Goal: Obtain resource: Download file/media

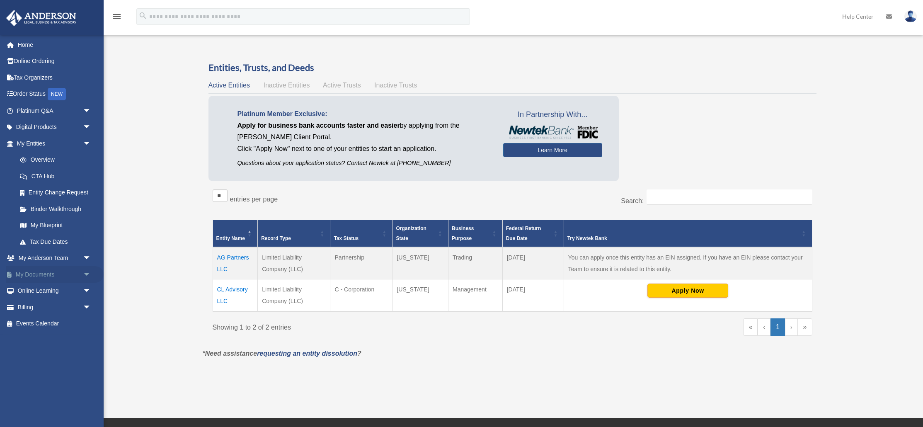
click at [29, 277] on link "My Documents arrow_drop_down" at bounding box center [55, 274] width 98 height 17
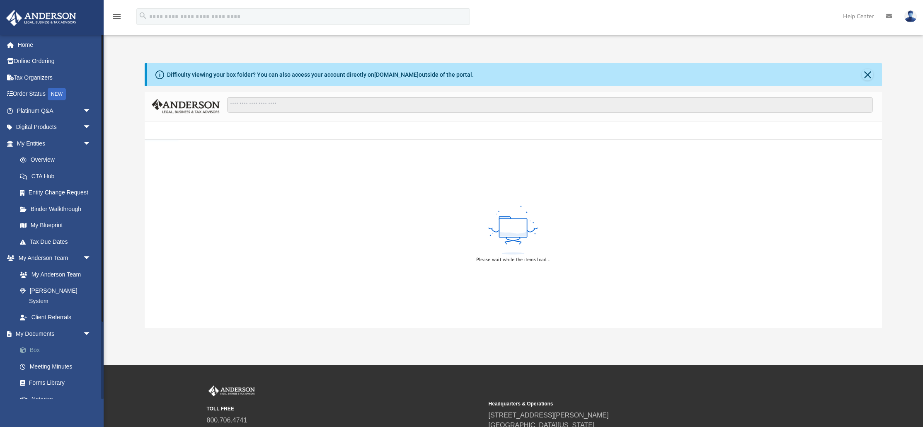
click at [43, 342] on link "Box" at bounding box center [58, 350] width 92 height 17
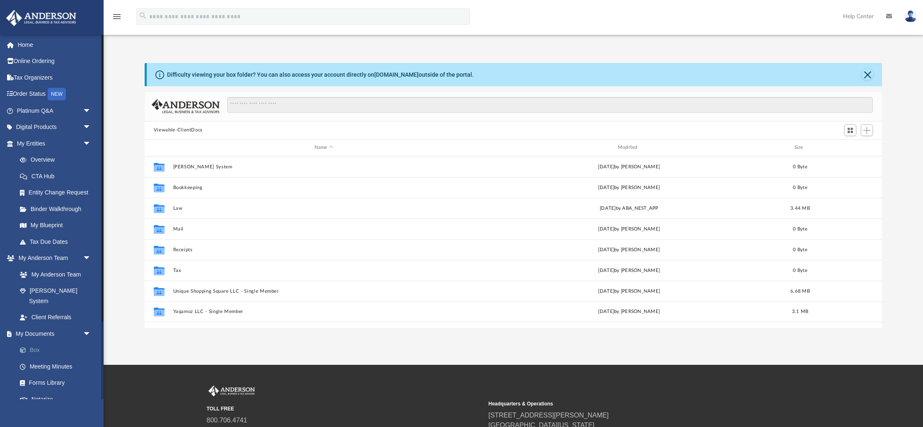
scroll to position [188, 738]
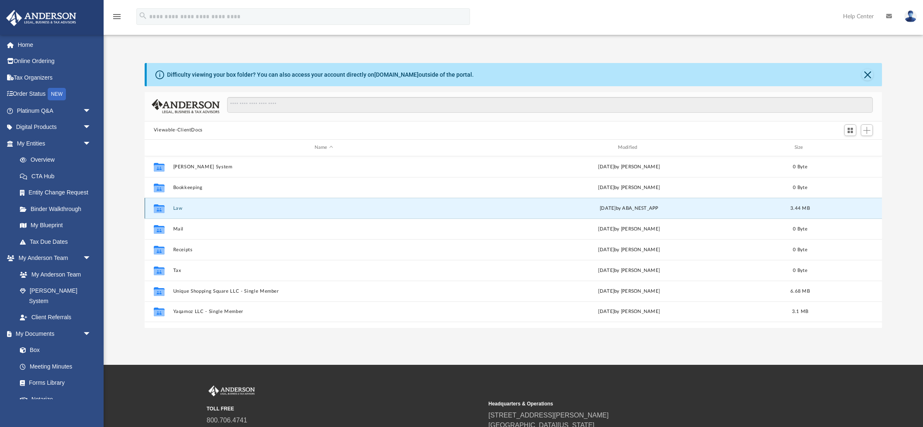
click at [177, 206] on button "Law" at bounding box center [324, 208] width 302 height 5
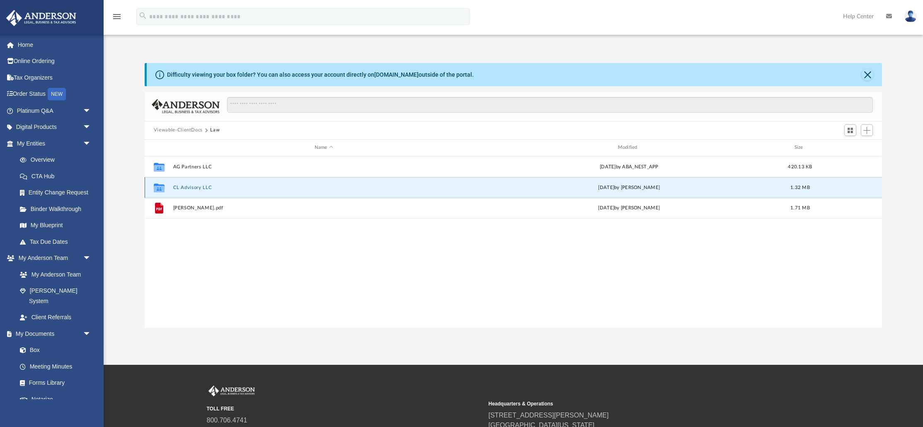
click at [183, 189] on button "CL Advisory LLC" at bounding box center [324, 187] width 302 height 5
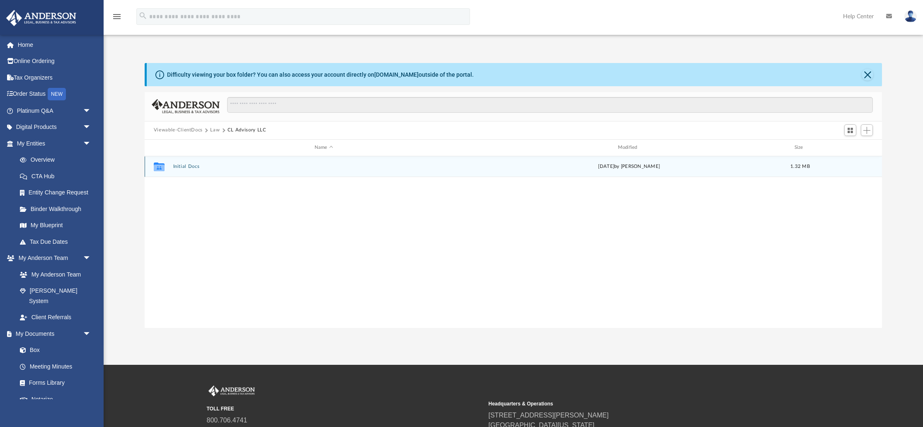
click at [179, 168] on button "Initial Docs" at bounding box center [324, 166] width 302 height 5
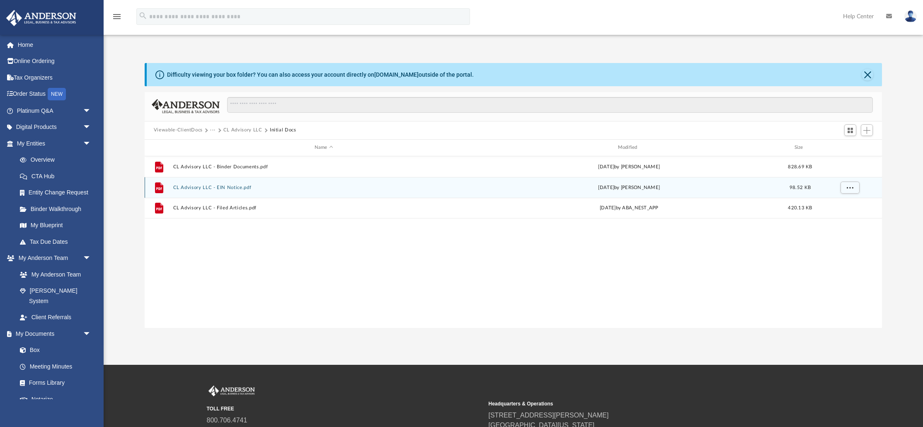
click at [187, 190] on div "File CL Advisory LLC - EIN Notice.pdf today by Skye Lovelace 98.52 KB" at bounding box center [514, 187] width 738 height 21
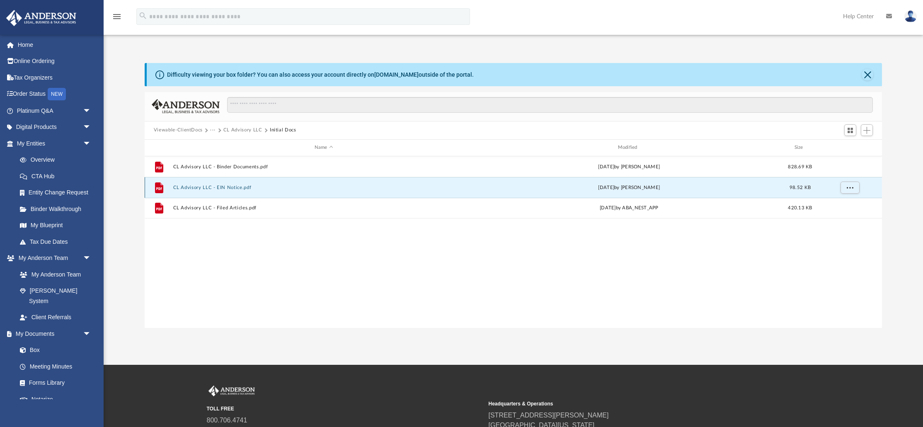
click at [186, 185] on button "CL Advisory LLC - EIN Notice.pdf" at bounding box center [324, 187] width 302 height 5
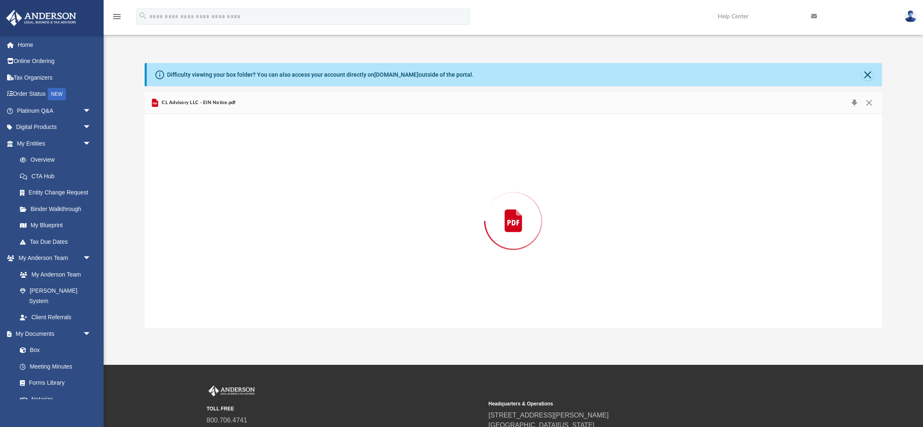
click at [186, 185] on div "Preview" at bounding box center [514, 221] width 738 height 214
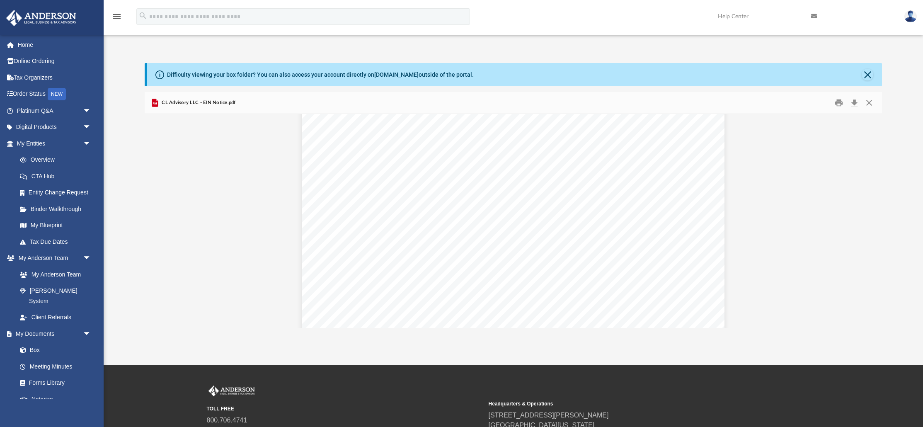
scroll to position [2277, 0]
click at [836, 105] on button "Print" at bounding box center [839, 102] width 17 height 13
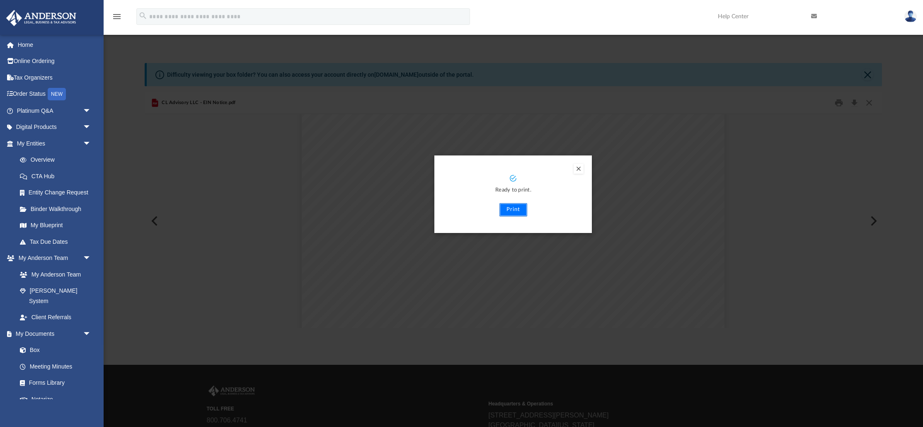
click at [513, 209] on button "Print" at bounding box center [514, 209] width 28 height 13
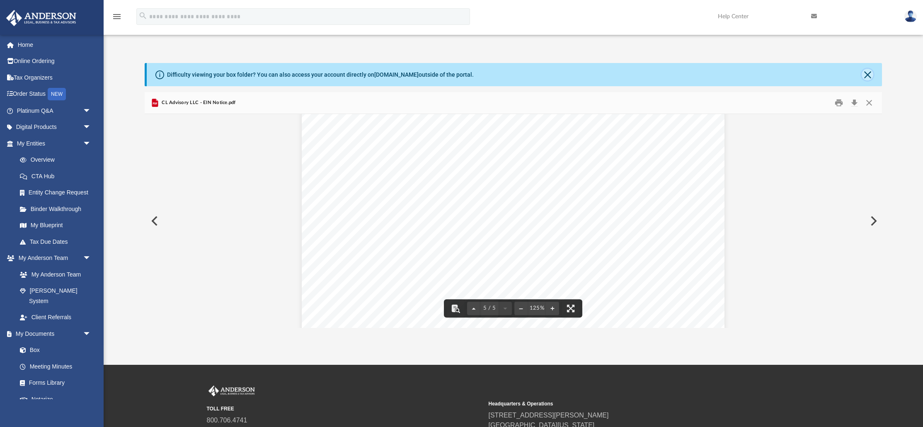
click at [870, 70] on button "Close" at bounding box center [868, 75] width 12 height 12
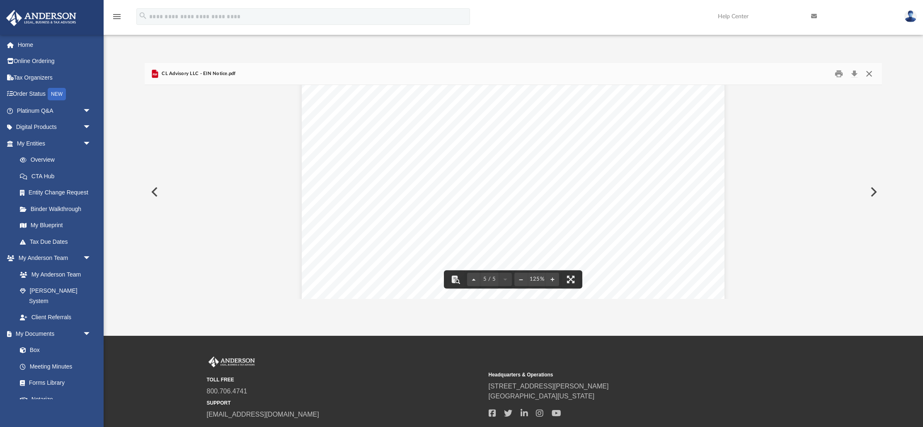
click at [873, 74] on button "Close" at bounding box center [869, 73] width 15 height 13
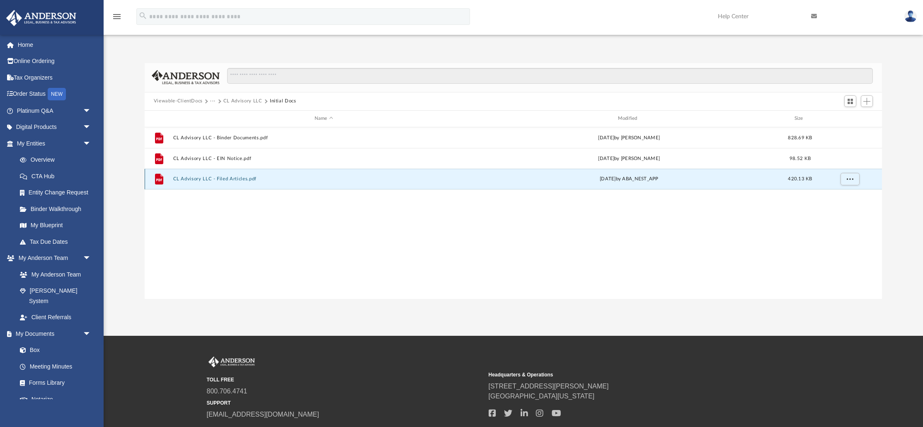
click at [199, 178] on button "CL Advisory LLC - Filed Articles.pdf" at bounding box center [324, 178] width 302 height 5
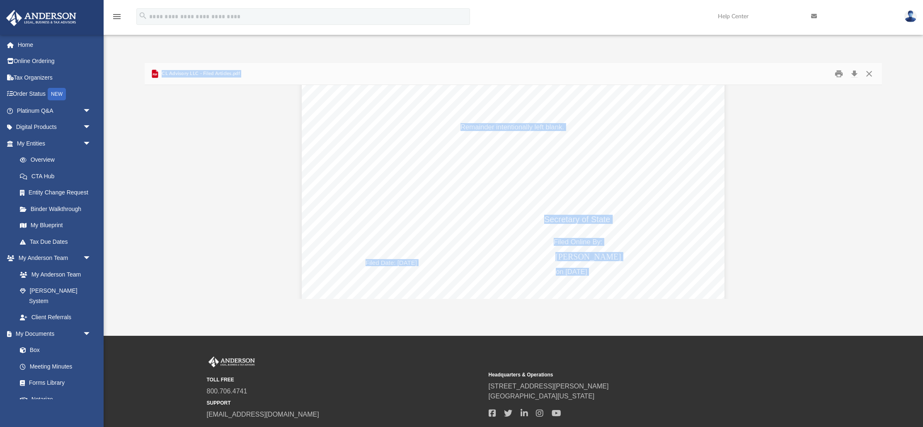
scroll to position [2025, 0]
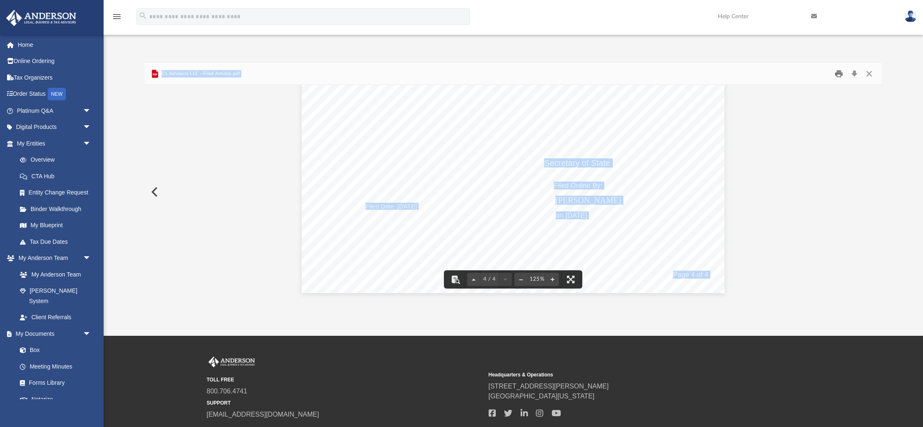
click at [840, 72] on button "Print" at bounding box center [839, 73] width 17 height 13
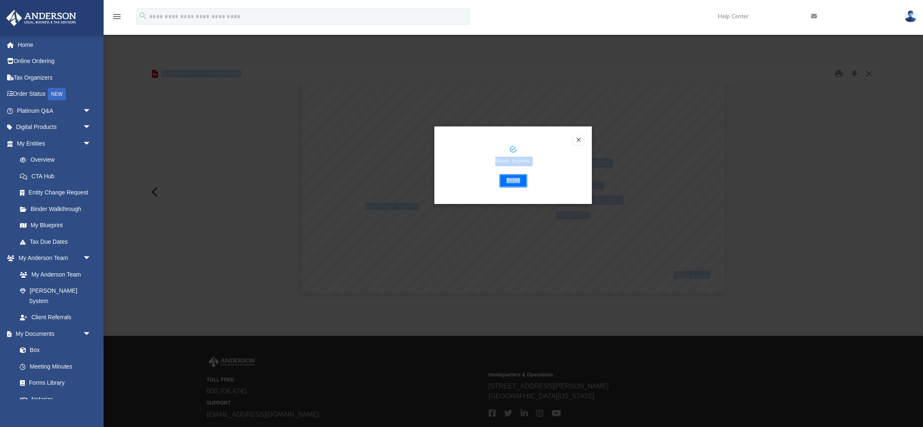
click at [520, 179] on button "Print" at bounding box center [514, 180] width 28 height 13
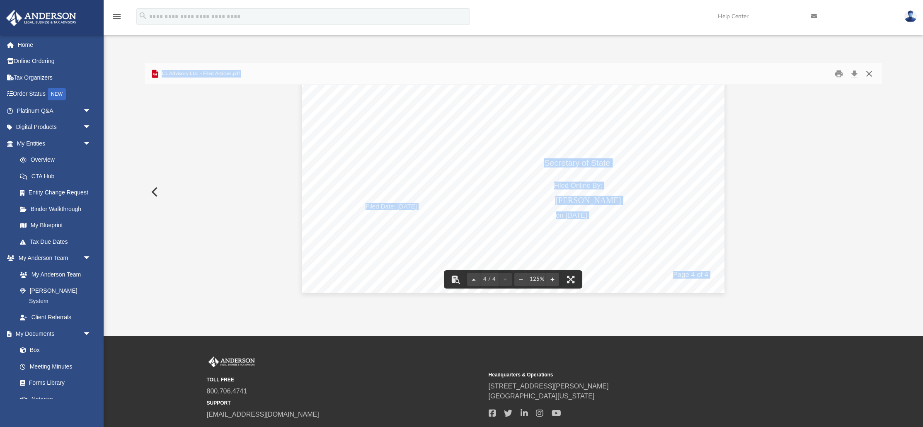
click at [867, 75] on button "Close" at bounding box center [869, 73] width 15 height 13
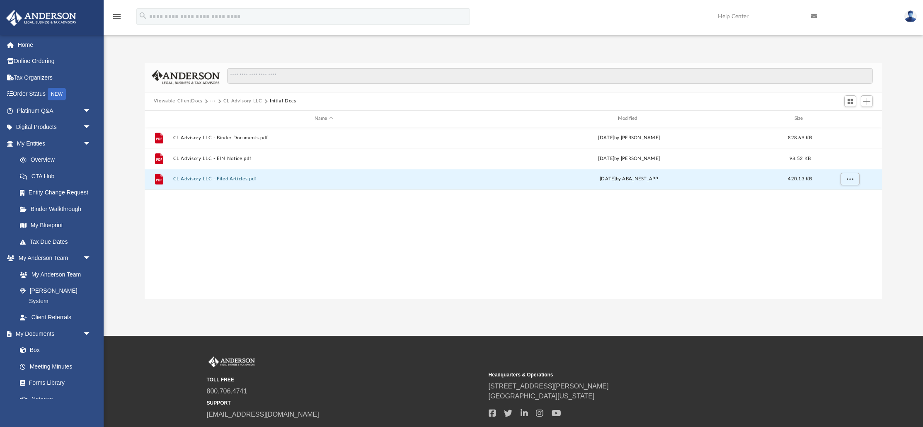
click at [390, 254] on div "File CL Advisory LLC - Binder Documents.pdf today by Skye Lovelace 828.69 KB Fi…" at bounding box center [514, 213] width 738 height 172
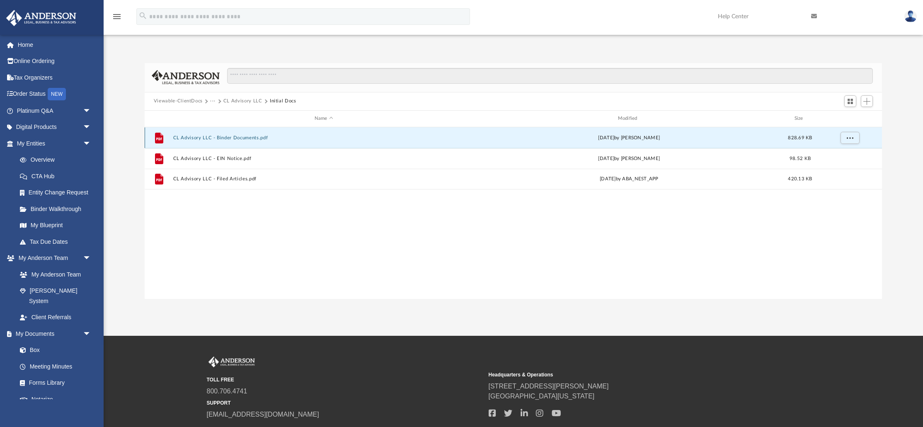
click at [229, 135] on button "CL Advisory LLC - Binder Documents.pdf" at bounding box center [324, 137] width 302 height 5
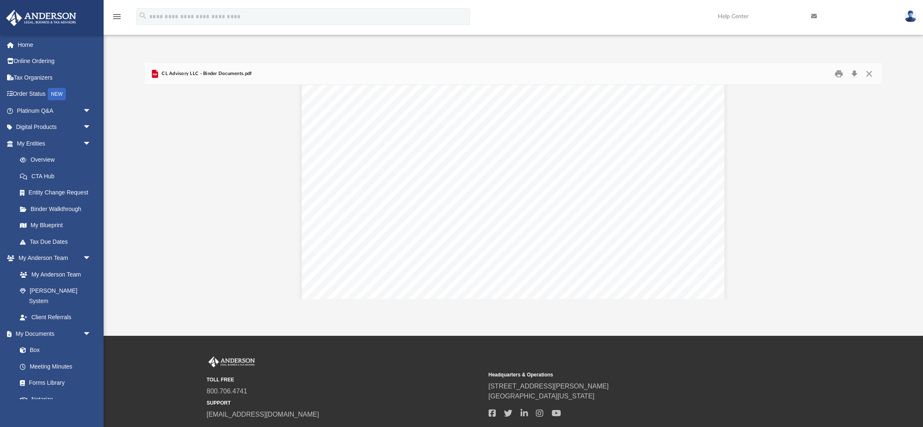
scroll to position [1958, 0]
click at [867, 75] on button "Close" at bounding box center [869, 73] width 15 height 13
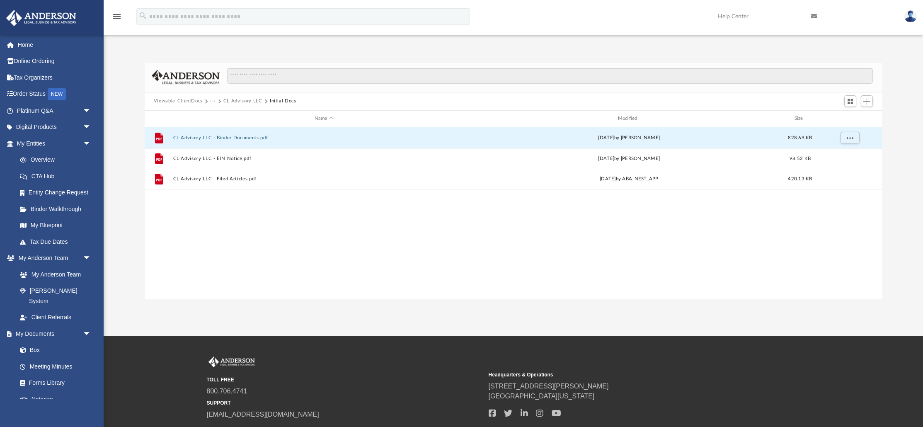
click at [212, 102] on button "···" at bounding box center [212, 100] width 5 height 7
click at [217, 113] on li "Law" at bounding box center [220, 115] width 10 height 9
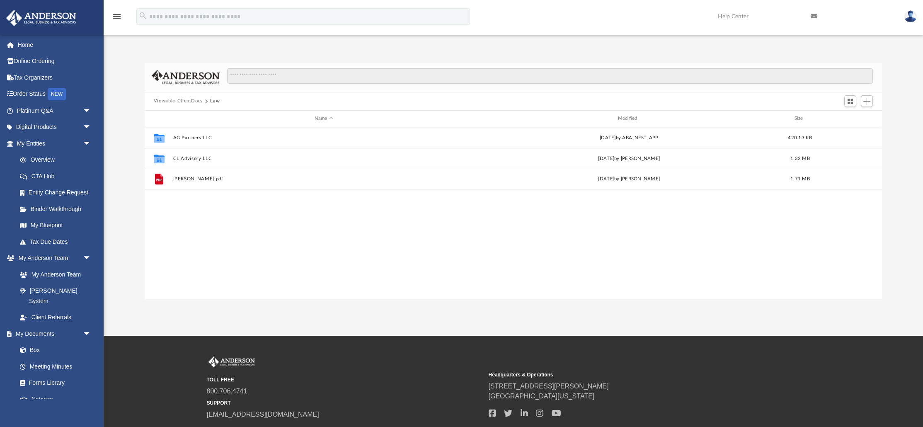
click at [219, 239] on div "Collaborated Folder AG Partners LLC today by ABA_NEST_APP 420.13 KB Collaborate…" at bounding box center [514, 213] width 738 height 172
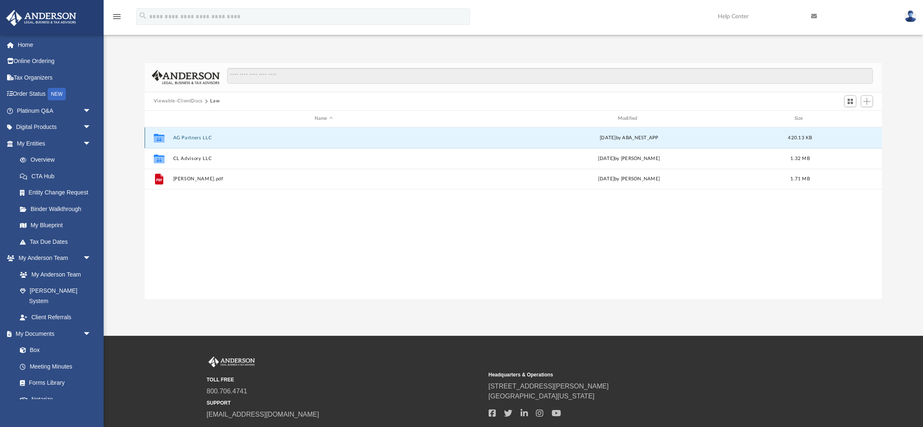
click at [193, 138] on button "AG Partners LLC" at bounding box center [324, 137] width 302 height 5
click at [193, 138] on button "Initial Docs" at bounding box center [324, 137] width 302 height 5
click at [199, 139] on button "AG Partners LLC - Filed Articles.pdf" at bounding box center [324, 137] width 302 height 5
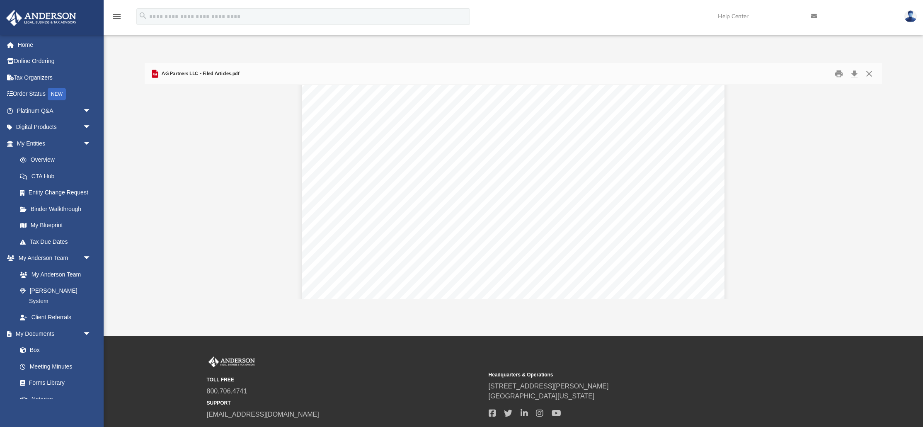
scroll to position [1700, 0]
click at [872, 73] on button "Close" at bounding box center [869, 73] width 15 height 13
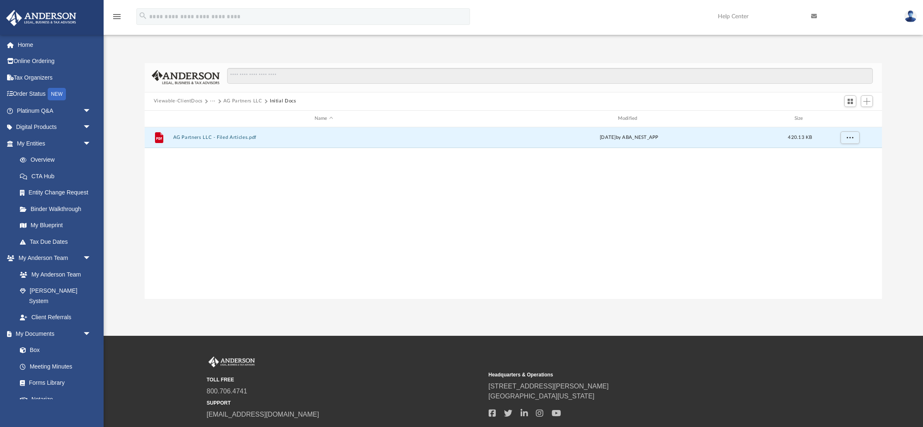
click at [245, 104] on button "AG Partners LLC" at bounding box center [242, 100] width 39 height 7
click at [188, 138] on button "Initial Docs" at bounding box center [324, 137] width 302 height 5
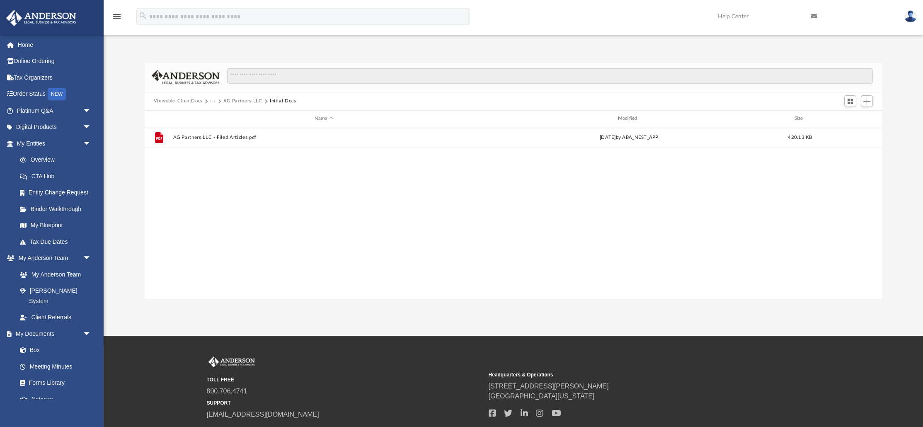
click at [213, 102] on button "···" at bounding box center [212, 100] width 5 height 7
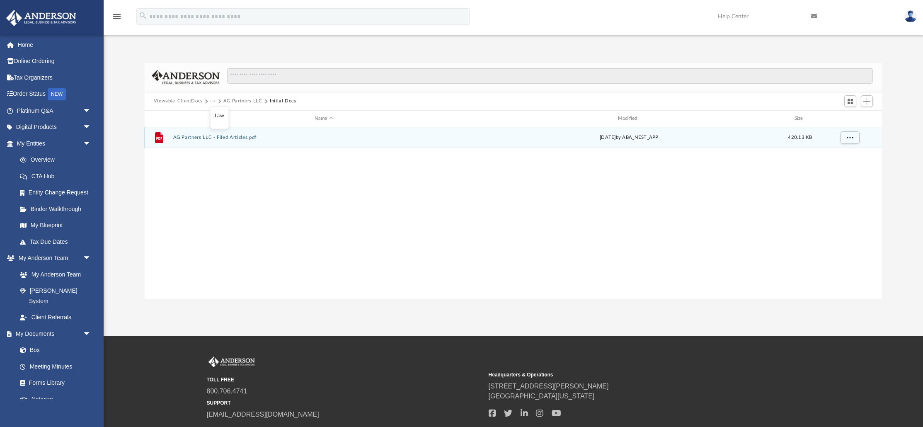
click at [190, 141] on div "File AG Partners LLC - Filed Articles.pdf today by ABA_NEST_APP 420.13 KB" at bounding box center [514, 137] width 738 height 21
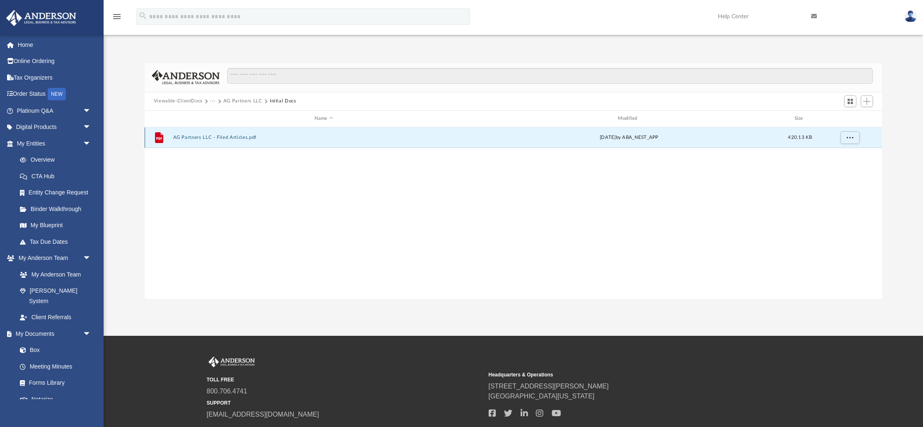
click at [189, 138] on button "AG Partners LLC - Filed Articles.pdf" at bounding box center [324, 137] width 302 height 5
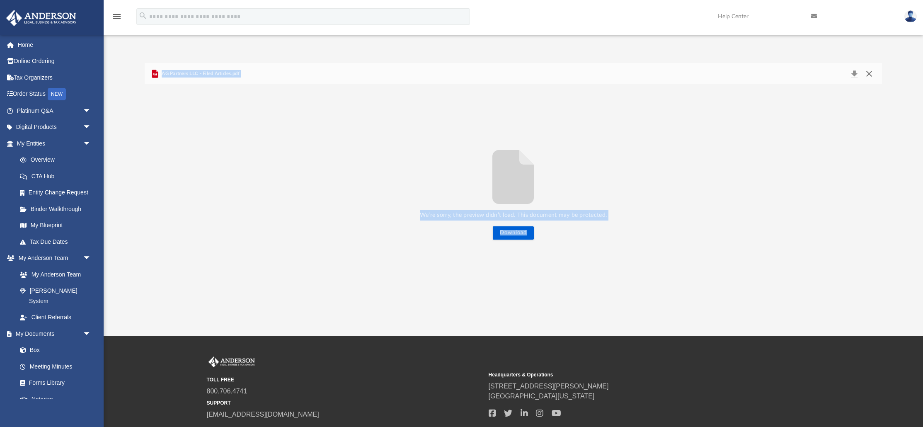
click at [875, 74] on button "Close" at bounding box center [869, 74] width 15 height 12
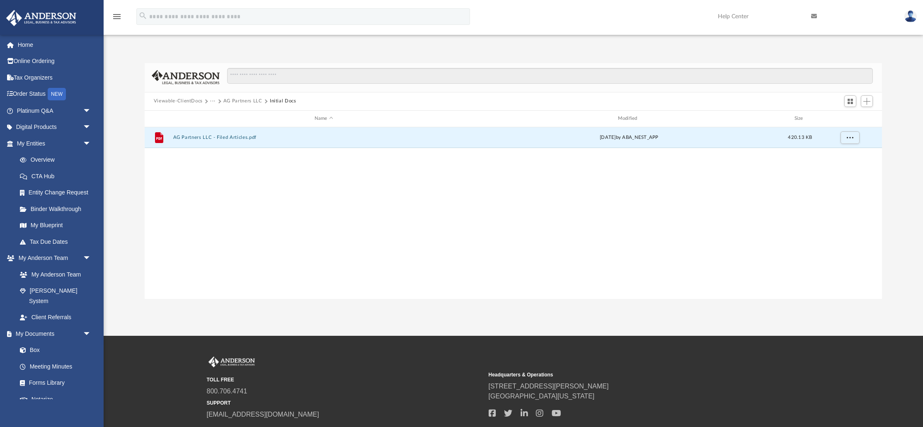
click at [211, 102] on button "···" at bounding box center [212, 100] width 5 height 7
click at [213, 116] on ul "Law" at bounding box center [219, 118] width 19 height 22
click at [216, 116] on li "Law" at bounding box center [220, 115] width 10 height 9
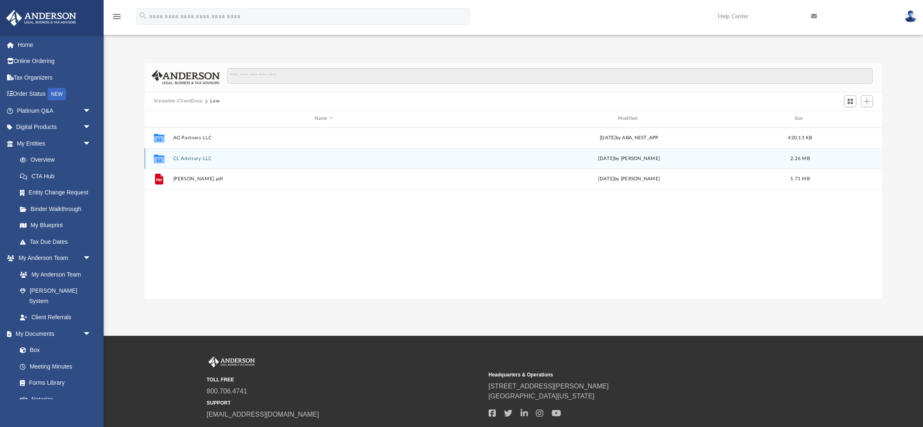
click at [193, 161] on div "Collaborated Folder CL Advisory LLC today by Skye Lovelace 2.26 MB" at bounding box center [514, 158] width 738 height 21
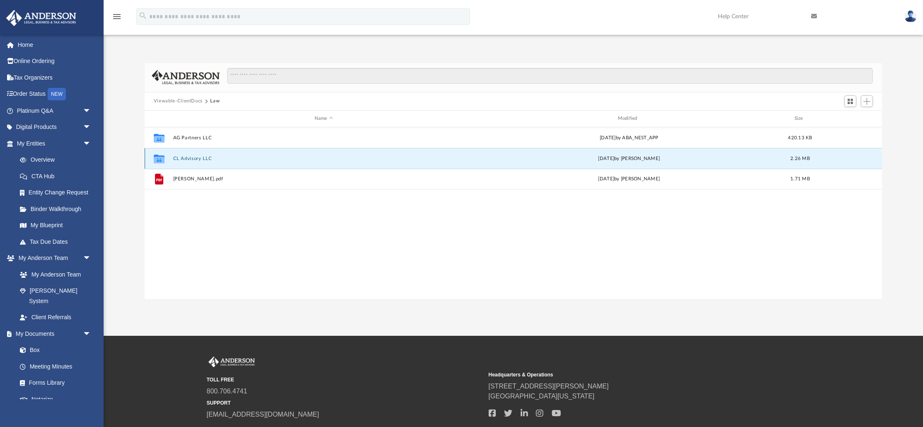
click at [193, 161] on div "Collaborated Folder CL Advisory LLC today by Skye Lovelace 2.26 MB" at bounding box center [514, 158] width 738 height 21
click at [190, 160] on button "CL Advisory LLC" at bounding box center [324, 158] width 302 height 5
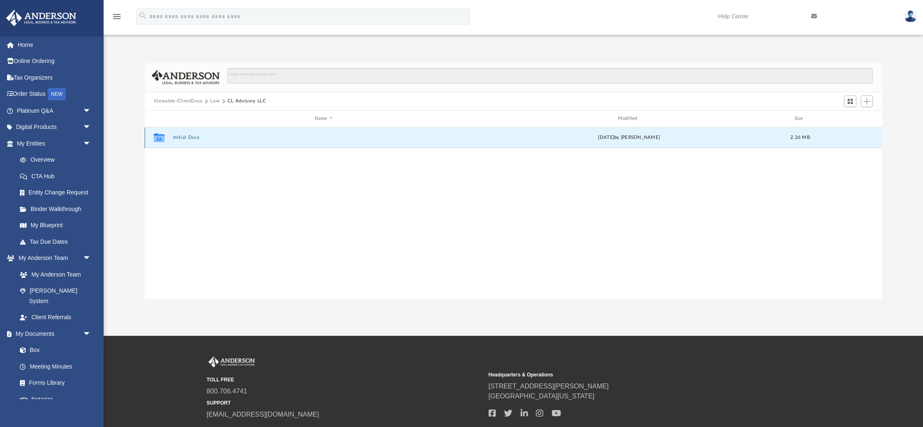
click at [183, 138] on button "Initial Docs" at bounding box center [324, 137] width 302 height 5
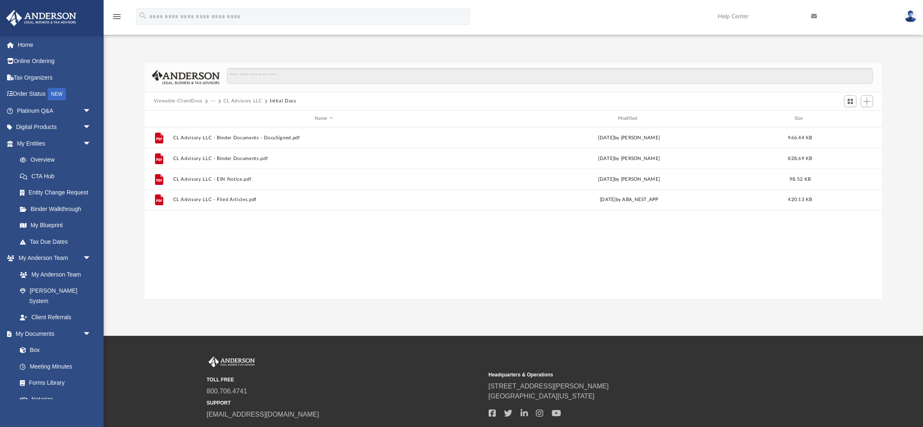
click at [225, 257] on div "File CL Advisory LLC - Binder Documents - DocuSigned.pdf today by Skye Lovelace…" at bounding box center [514, 213] width 738 height 172
click at [212, 103] on button "···" at bounding box center [212, 100] width 5 height 7
click at [217, 114] on li "Law" at bounding box center [220, 115] width 10 height 9
click at [192, 100] on button "Viewable-ClientDocs" at bounding box center [178, 100] width 49 height 7
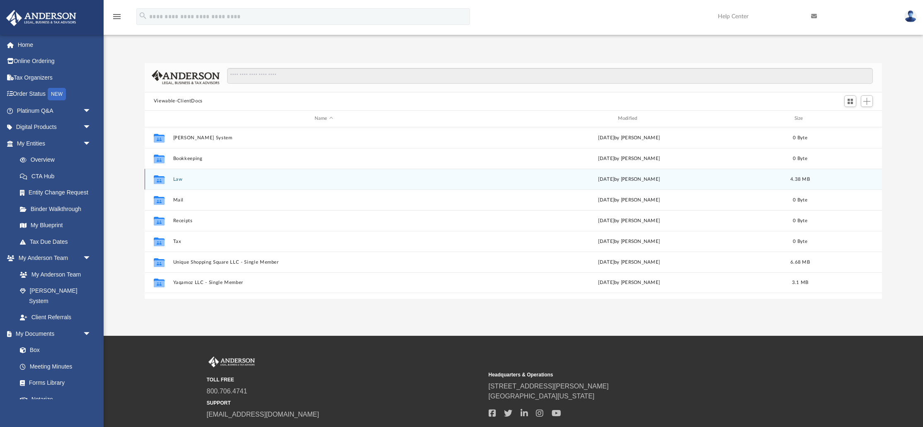
click at [177, 179] on button "Law" at bounding box center [324, 179] width 302 height 5
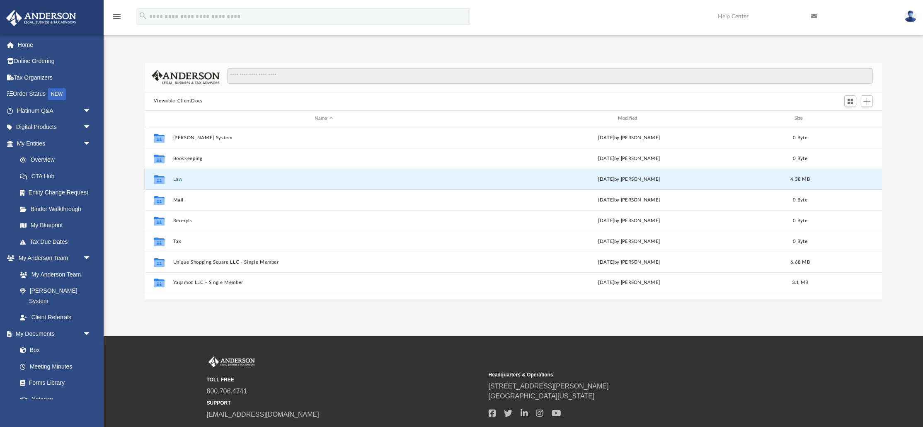
click at [177, 179] on button "Law" at bounding box center [324, 179] width 302 height 5
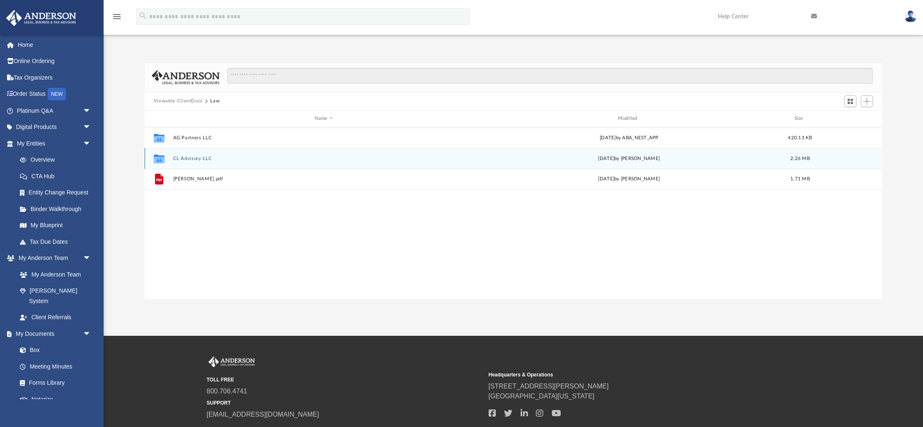
click at [195, 161] on div "Collaborated Folder CL Advisory LLC today by Skye Lovelace 2.26 MB" at bounding box center [514, 158] width 738 height 21
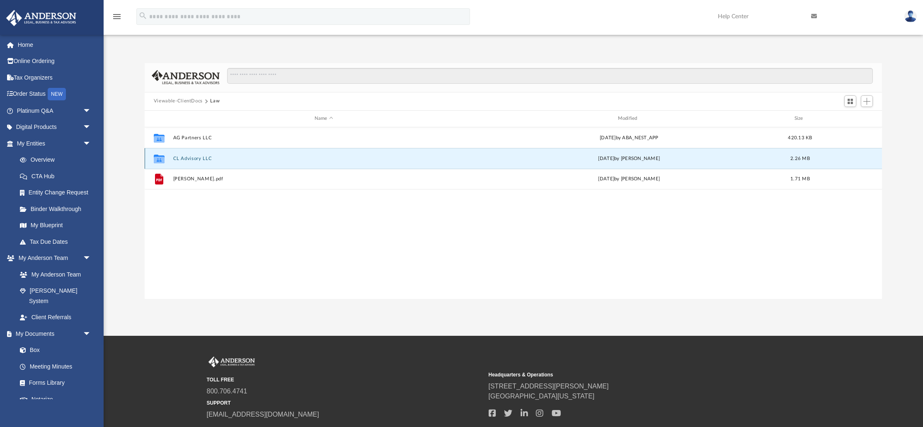
click at [195, 161] on div "Collaborated Folder CL Advisory LLC today by Skye Lovelace 2.26 MB" at bounding box center [514, 158] width 738 height 21
click at [194, 160] on button "CL Advisory LLC" at bounding box center [324, 158] width 302 height 5
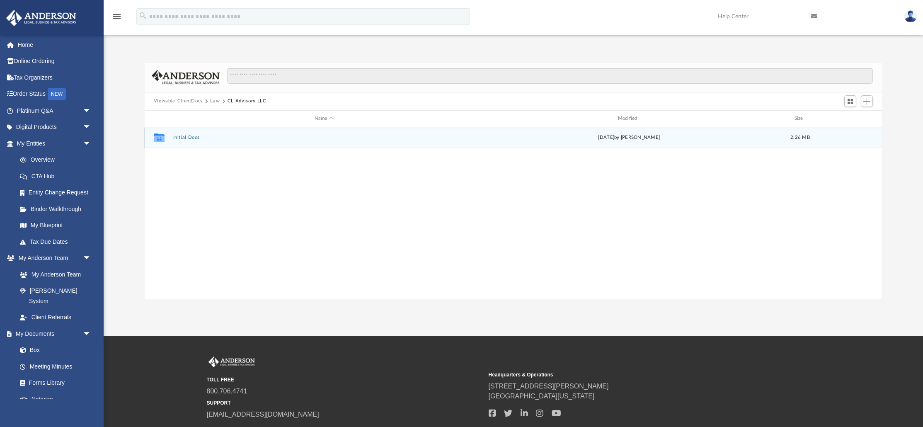
click at [186, 136] on button "Initial Docs" at bounding box center [324, 137] width 302 height 5
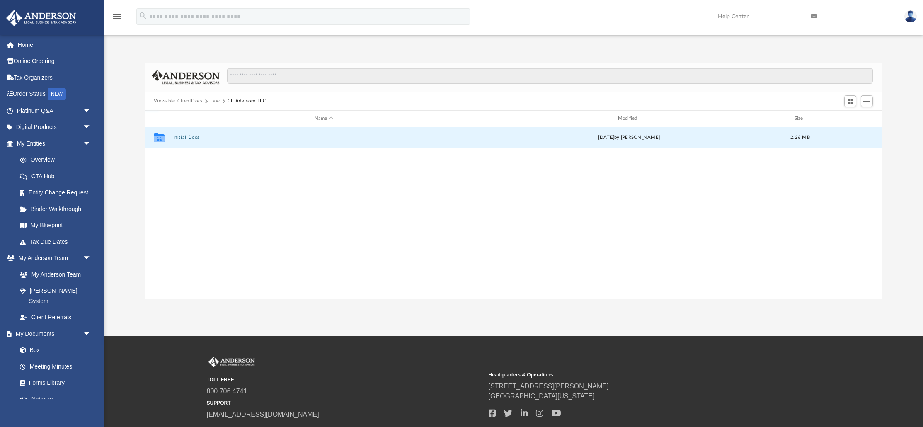
click at [186, 136] on button "Initial Docs" at bounding box center [324, 137] width 302 height 5
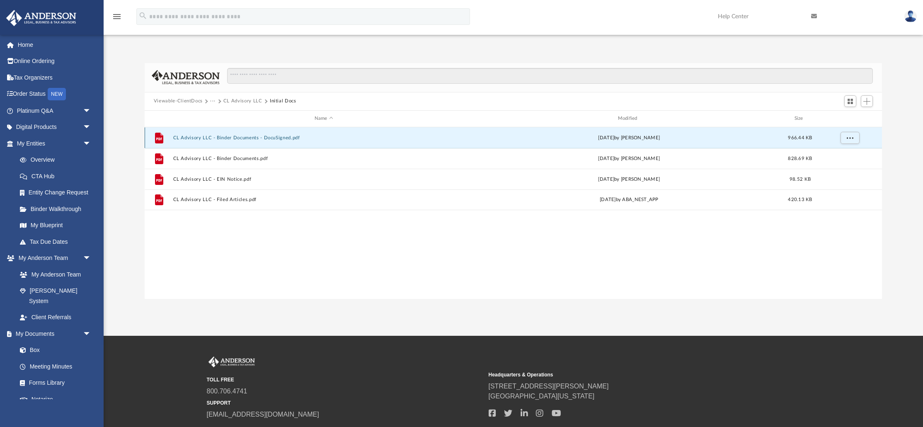
click at [186, 136] on button "CL Advisory LLC - Binder Documents - DocuSigned.pdf" at bounding box center [324, 137] width 302 height 5
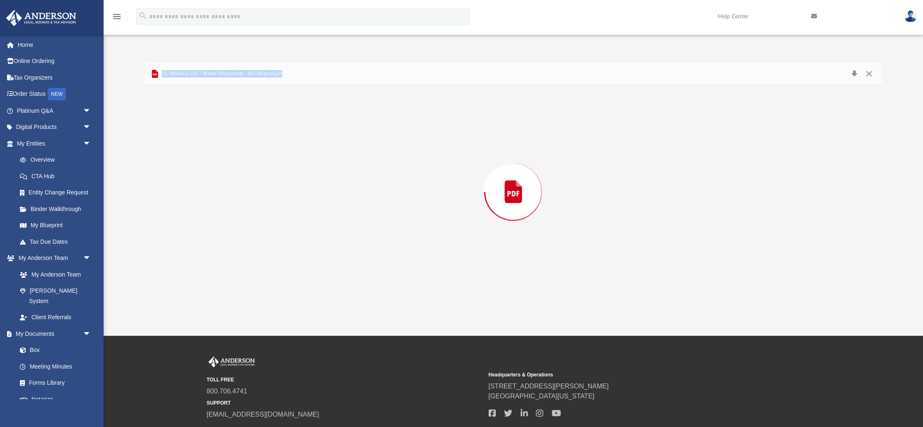
click at [186, 136] on div "Preview" at bounding box center [514, 192] width 738 height 214
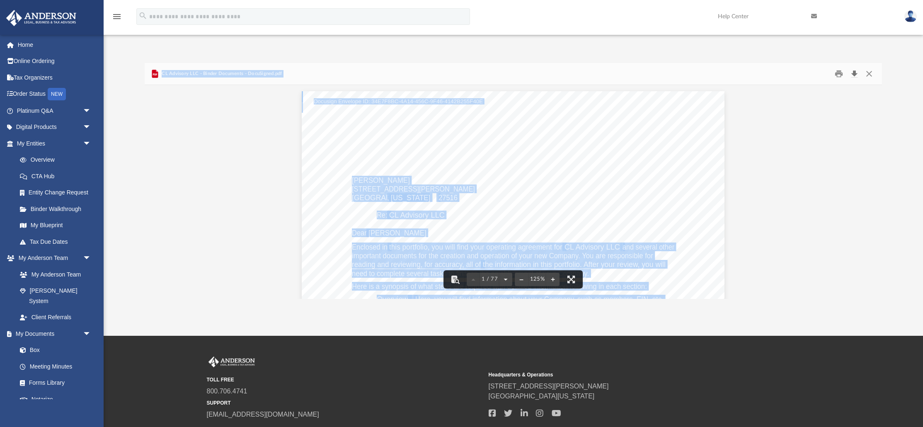
click at [854, 75] on button "Download" at bounding box center [854, 73] width 15 height 13
